Goal: Task Accomplishment & Management: Complete application form

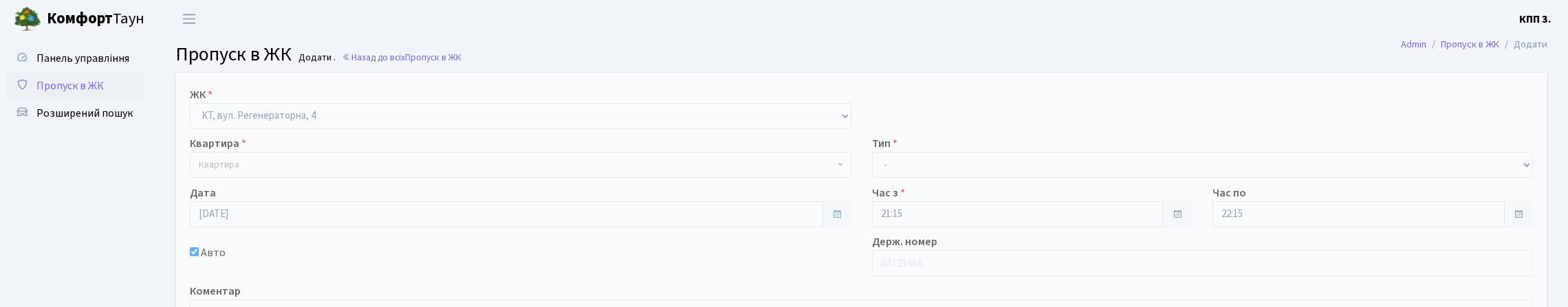
select select "271"
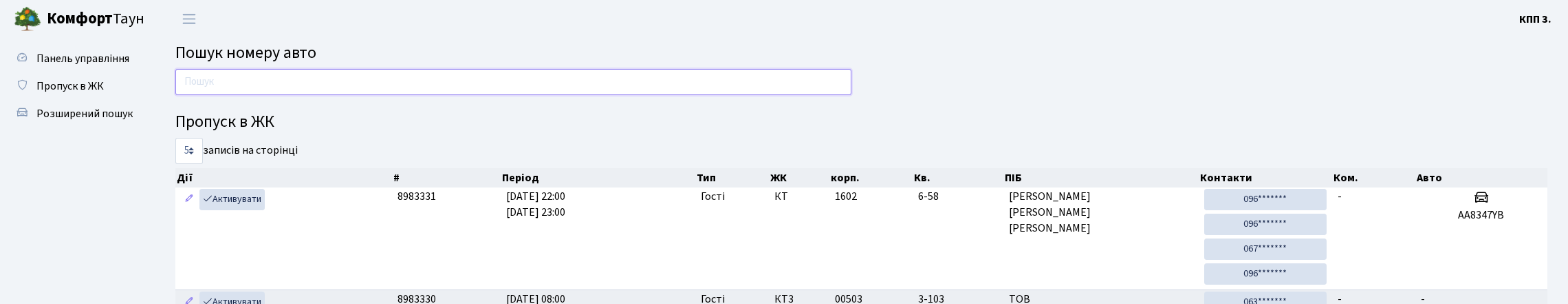
click at [495, 95] on input "text" at bounding box center [513, 82] width 676 height 26
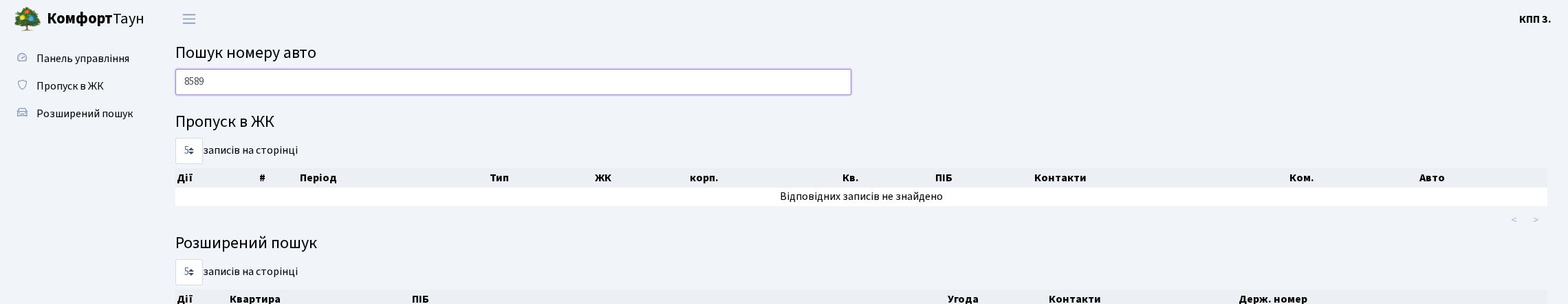
type input "8589"
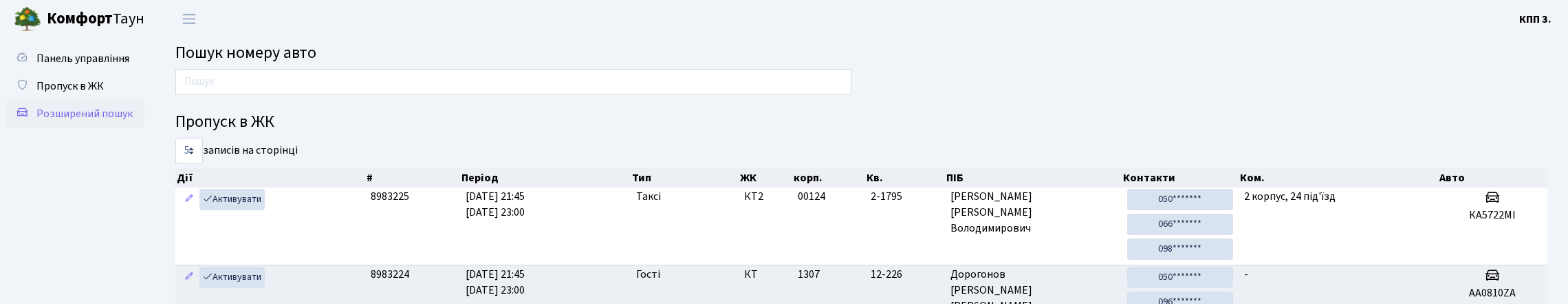
click at [92, 127] on link "Розширений пошук" at bounding box center [75, 113] width 137 height 27
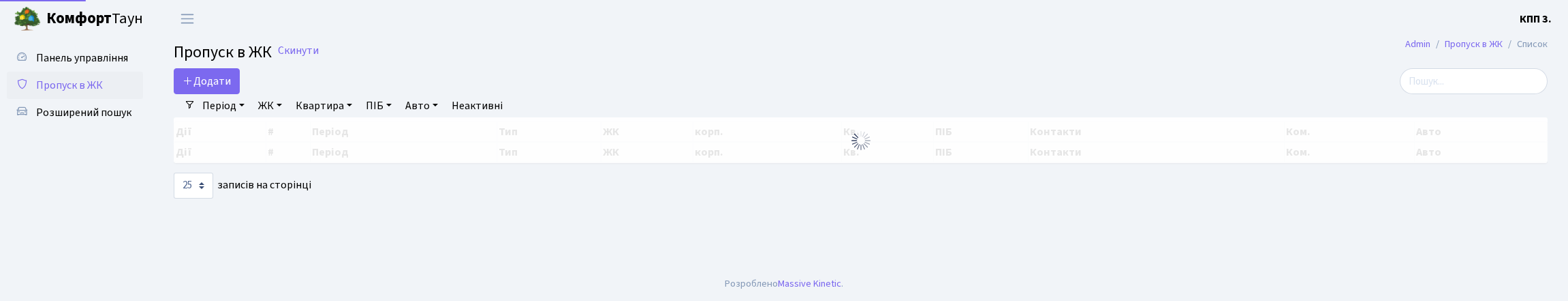
select select "25"
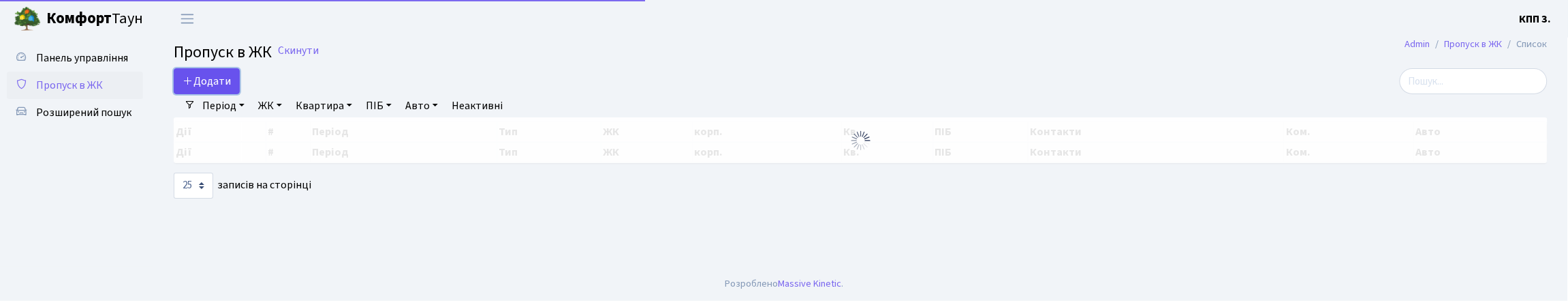
click at [200, 89] on span "Додати" at bounding box center [207, 81] width 48 height 15
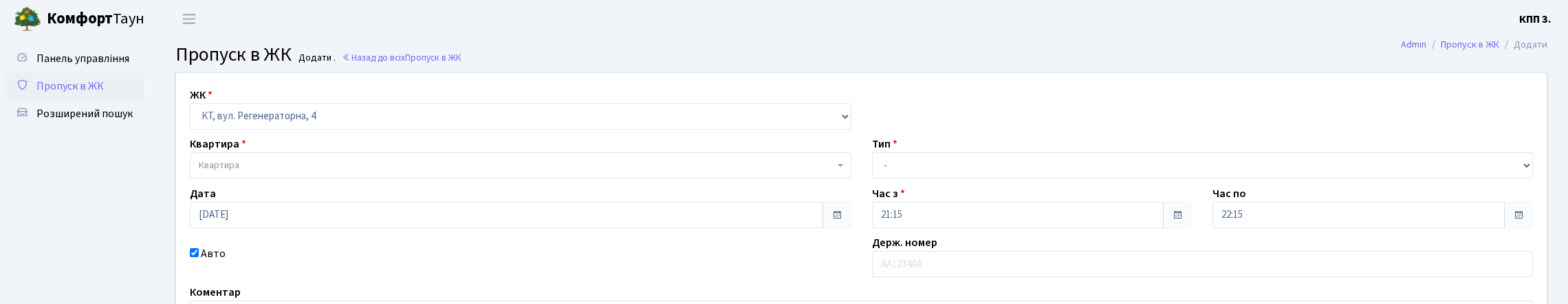
select select "271"
click at [72, 66] on span "Панель управління" at bounding box center [82, 59] width 93 height 15
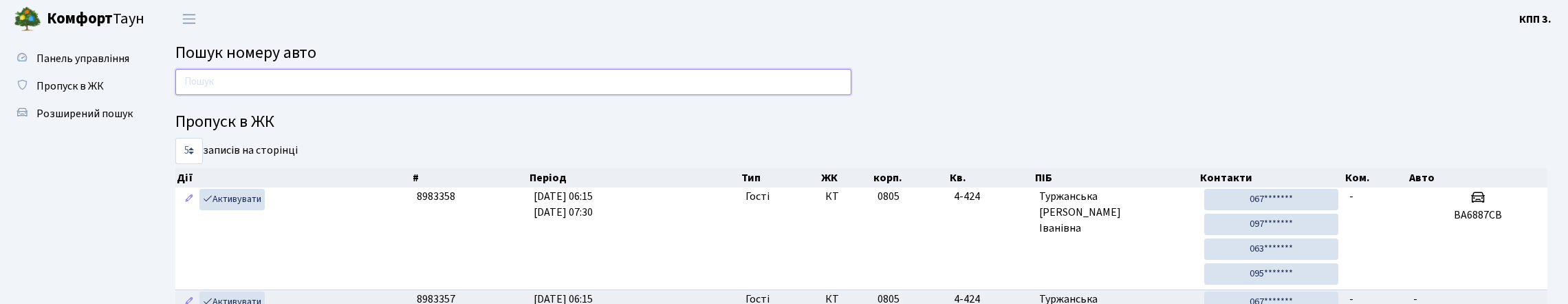
click at [311, 91] on input "text" at bounding box center [513, 82] width 676 height 26
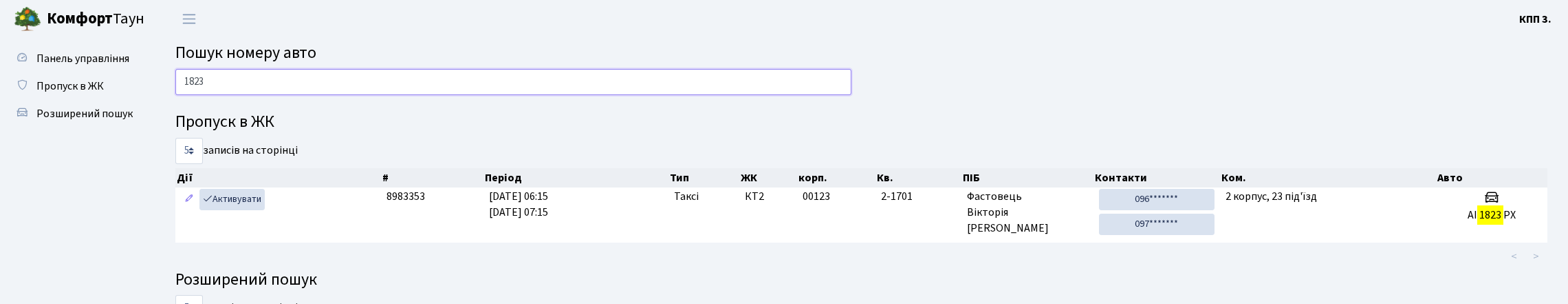
type input "1823"
